Goal: Navigation & Orientation: Find specific page/section

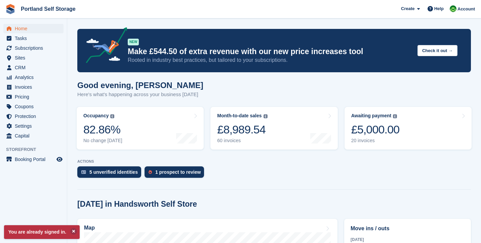
click at [75, 123] on turbo-frame "Occupancy The percentage of all currently allocated units in terms of area. Inc…" at bounding box center [140, 128] width 134 height 49
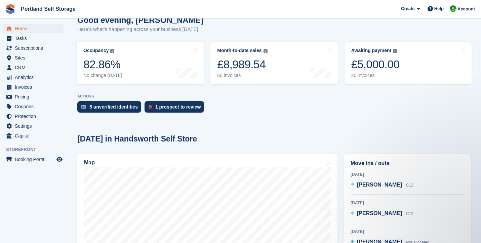
scroll to position [98, 0]
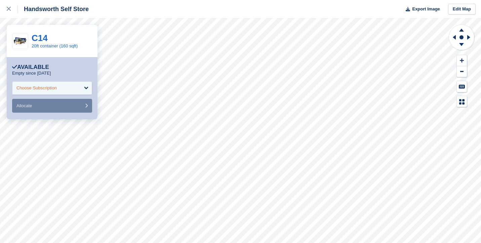
click at [74, 89] on div "Choose Subscription" at bounding box center [52, 87] width 80 height 13
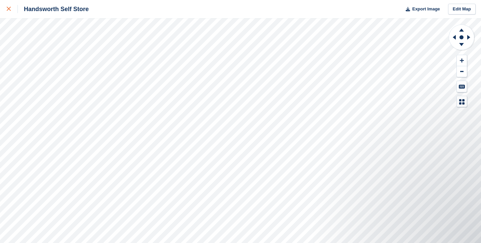
click at [8, 13] on div at bounding box center [12, 9] width 11 height 8
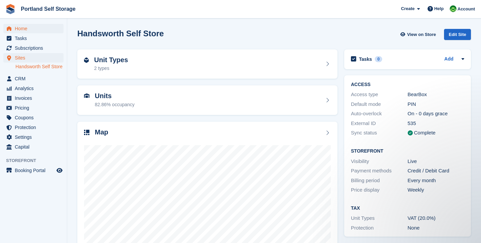
click at [41, 31] on span "Home" at bounding box center [35, 28] width 40 height 9
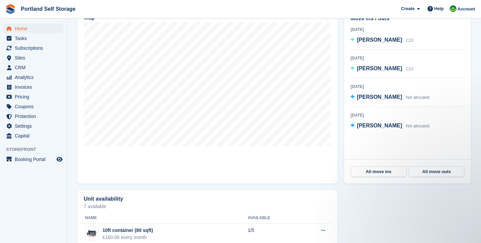
scroll to position [195, 0]
